Goal: Feedback & Contribution: Leave review/rating

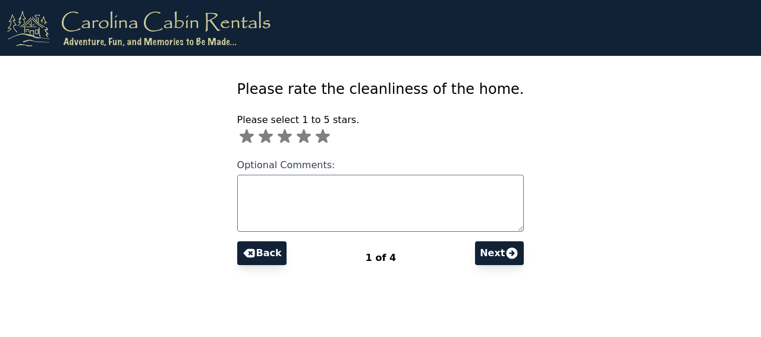
click at [316, 134] on icon at bounding box center [323, 137] width 14 height 14
click at [702, 178] on div "Please rate the cleanliness of the home. Please select 1 to 5 stars. * Optional…" at bounding box center [380, 144] width 761 height 289
click at [518, 255] on icon at bounding box center [511, 252] width 11 height 11
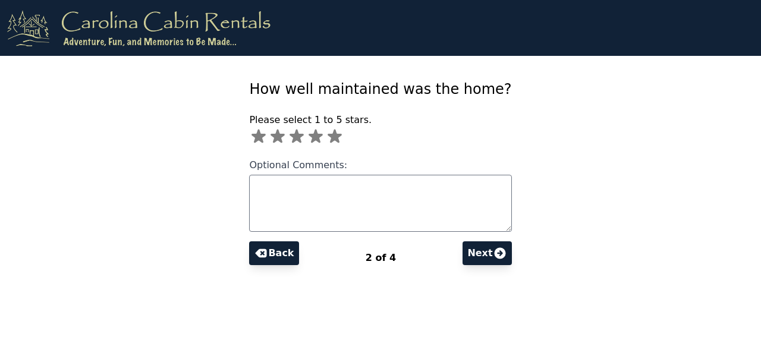
click at [327, 140] on icon at bounding box center [334, 137] width 14 height 14
click at [511, 256] on button "Next" at bounding box center [486, 253] width 49 height 24
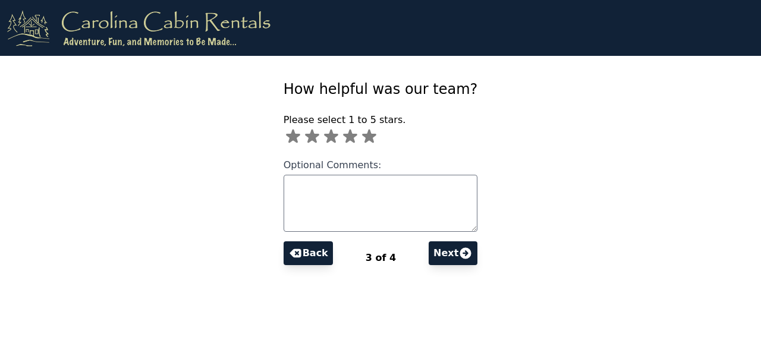
click at [359, 133] on icon at bounding box center [368, 136] width 19 height 19
click at [477, 249] on button "Next" at bounding box center [452, 253] width 49 height 24
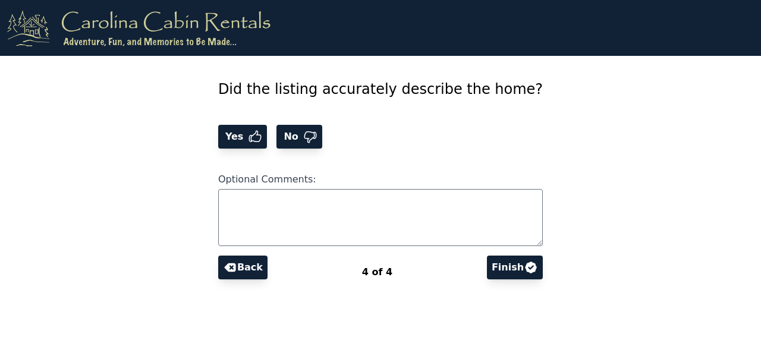
click at [218, 144] on button "Yes" at bounding box center [242, 137] width 49 height 24
click at [542, 262] on button "Finish" at bounding box center [515, 267] width 56 height 24
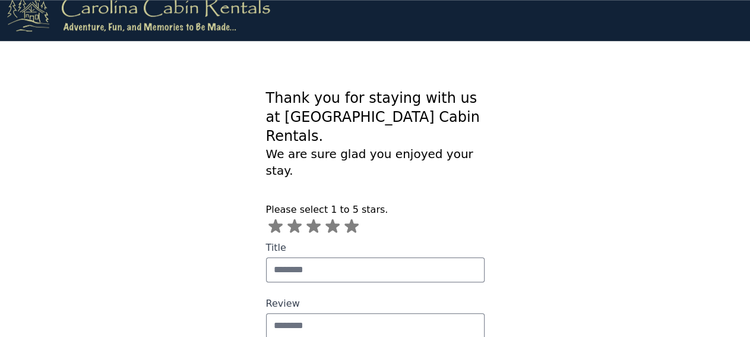
scroll to position [30, 0]
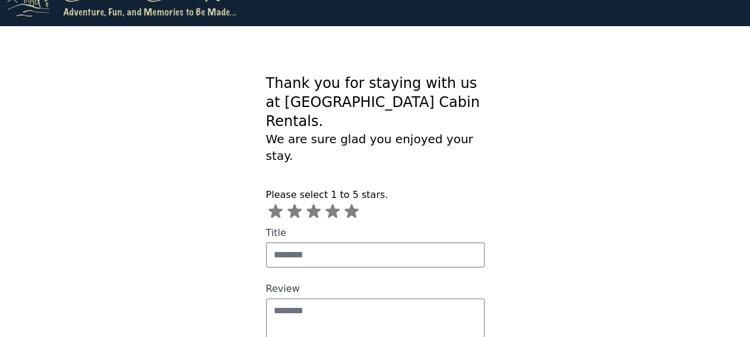
click at [345, 204] on icon at bounding box center [352, 211] width 14 height 14
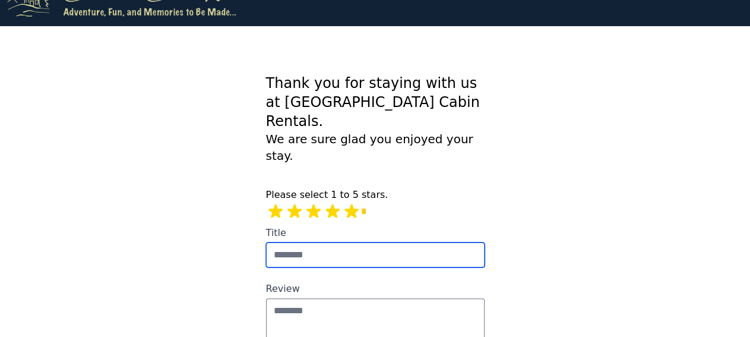
click at [294, 242] on input "Title" at bounding box center [375, 254] width 219 height 25
type input "**********"
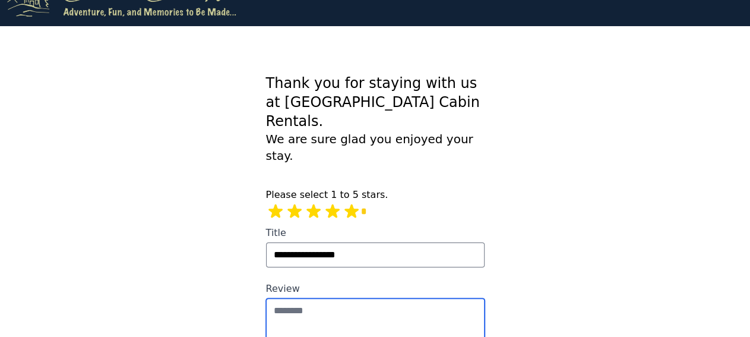
click at [315, 298] on textarea "Review" at bounding box center [375, 326] width 219 height 57
type textarea "*"
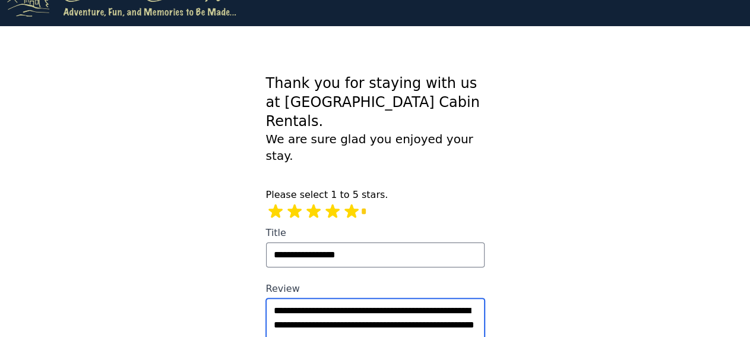
drag, startPoint x: 424, startPoint y: 269, endPoint x: 408, endPoint y: 270, distance: 16.7
click at [408, 298] on textarea "**********" at bounding box center [375, 326] width 219 height 57
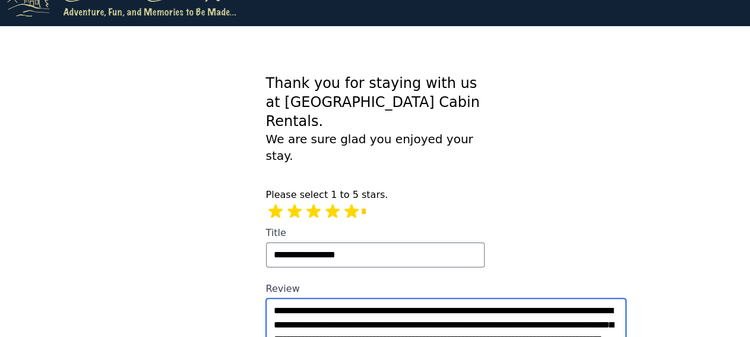
type textarea "**********"
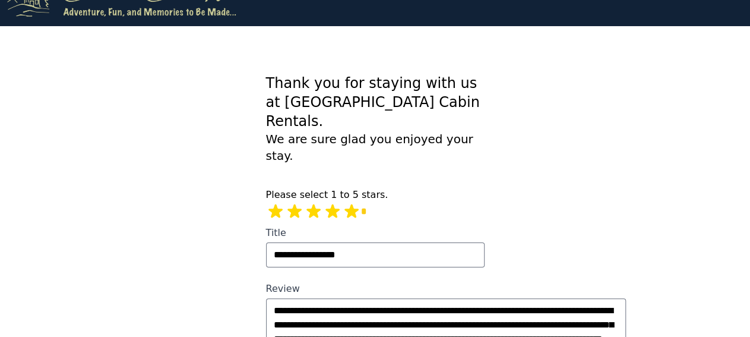
click at [633, 310] on section "**********" at bounding box center [375, 209] width 608 height 366
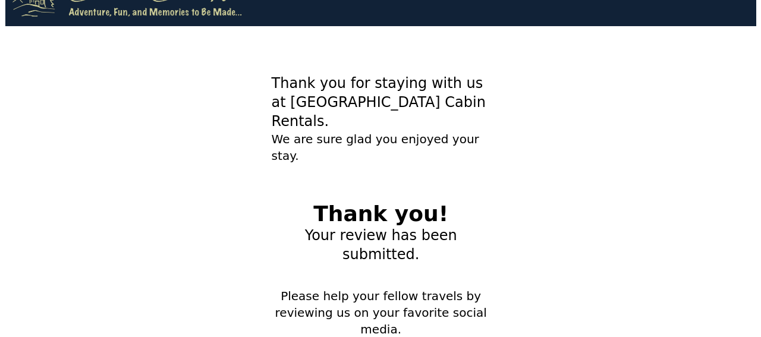
scroll to position [0, 0]
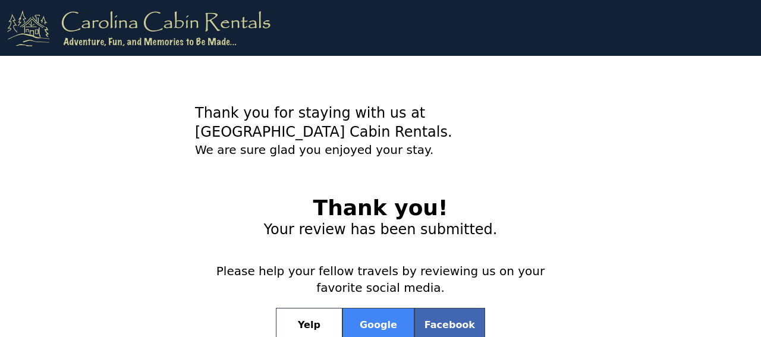
click at [168, 206] on section "Thank you for staying with us at [GEOGRAPHIC_DATA] Cabin Rentals. We are sure g…" at bounding box center [380, 199] width 761 height 286
click at [615, 186] on section "Thank you for staying with us at [GEOGRAPHIC_DATA] Cabin Rentals. We are sure g…" at bounding box center [380, 199] width 761 height 286
